Goal: Transaction & Acquisition: Download file/media

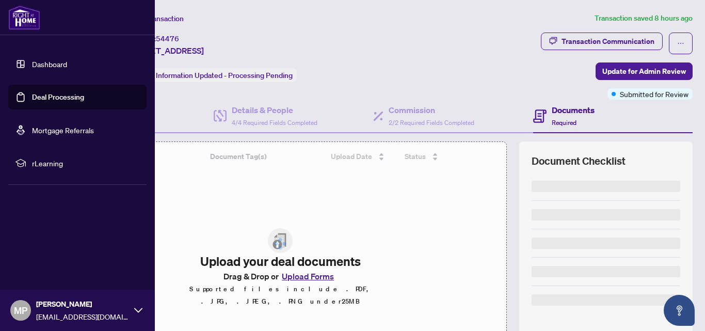
click at [84, 99] on link "Deal Processing" at bounding box center [58, 96] width 52 height 9
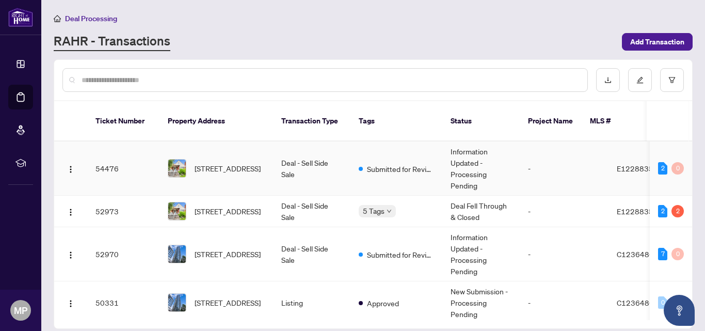
click at [291, 157] on td "Deal - Sell Side Sale" at bounding box center [311, 168] width 77 height 54
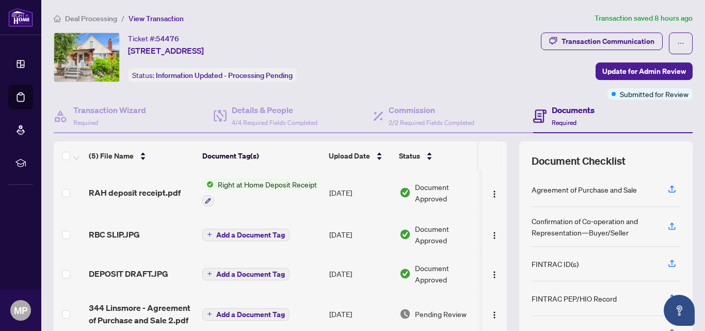
click at [353, 187] on td "[DATE]" at bounding box center [360, 192] width 70 height 44
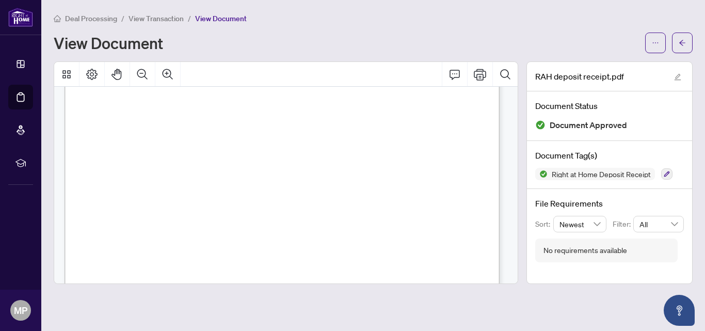
scroll to position [135, 0]
click at [655, 45] on icon "ellipsis" at bounding box center [655, 42] width 7 height 7
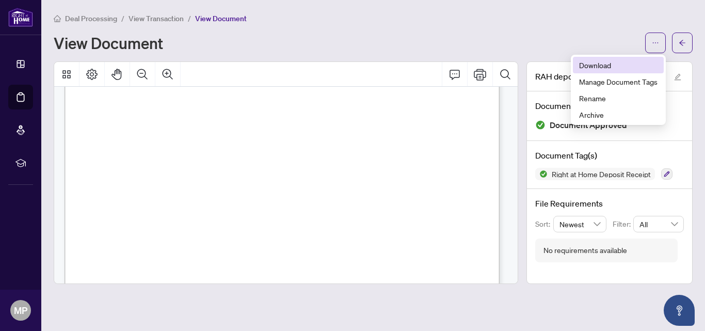
click at [601, 71] on li "Download" at bounding box center [618, 65] width 91 height 17
